Goal: Learn about a topic

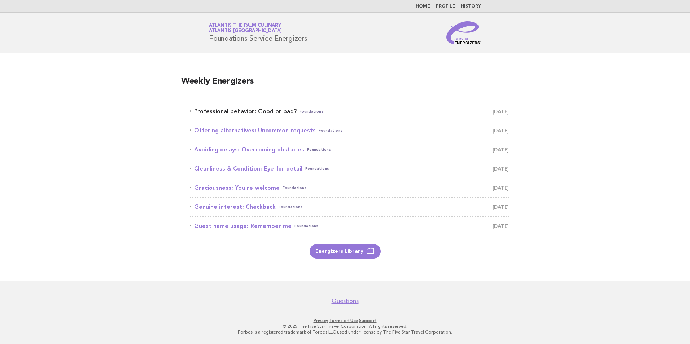
click at [220, 110] on link "Professional behavior: Good or bad? Foundations [DATE]" at bounding box center [349, 111] width 319 height 10
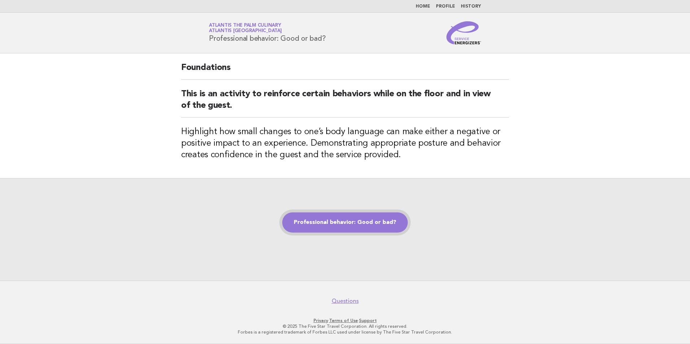
click at [353, 226] on link "Professional behavior: Good or bad?" at bounding box center [345, 223] width 126 height 20
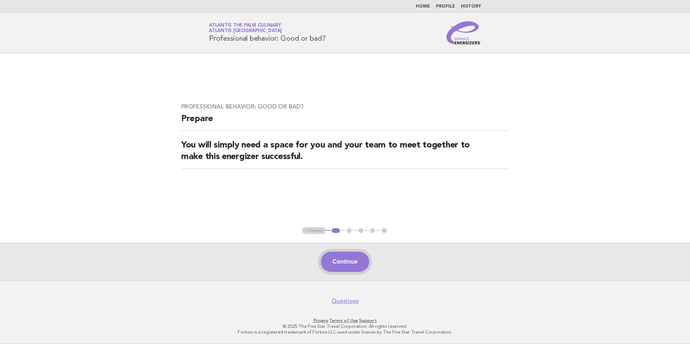
click at [351, 258] on button "Continue" at bounding box center [345, 262] width 48 height 20
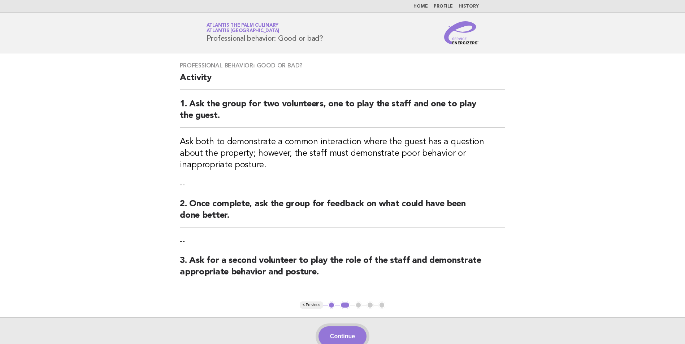
click at [333, 340] on button "Continue" at bounding box center [342, 337] width 48 height 20
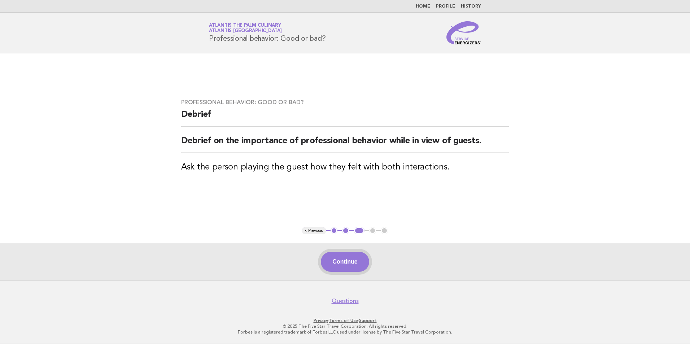
click at [345, 265] on button "Continue" at bounding box center [345, 262] width 48 height 20
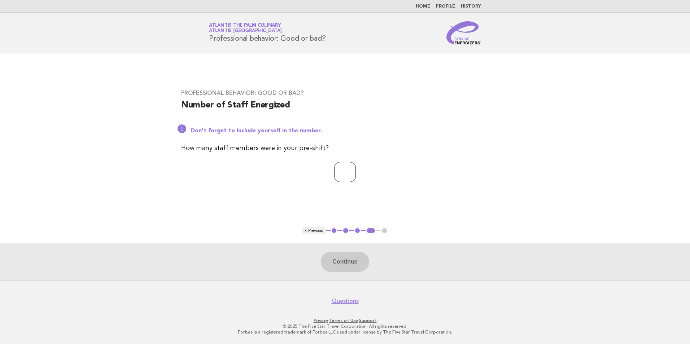
click at [347, 165] on input "number" at bounding box center [345, 172] width 22 height 20
type input "**"
click at [362, 270] on button "Continue" at bounding box center [345, 262] width 48 height 20
